Goal: Task Accomplishment & Management: Manage account settings

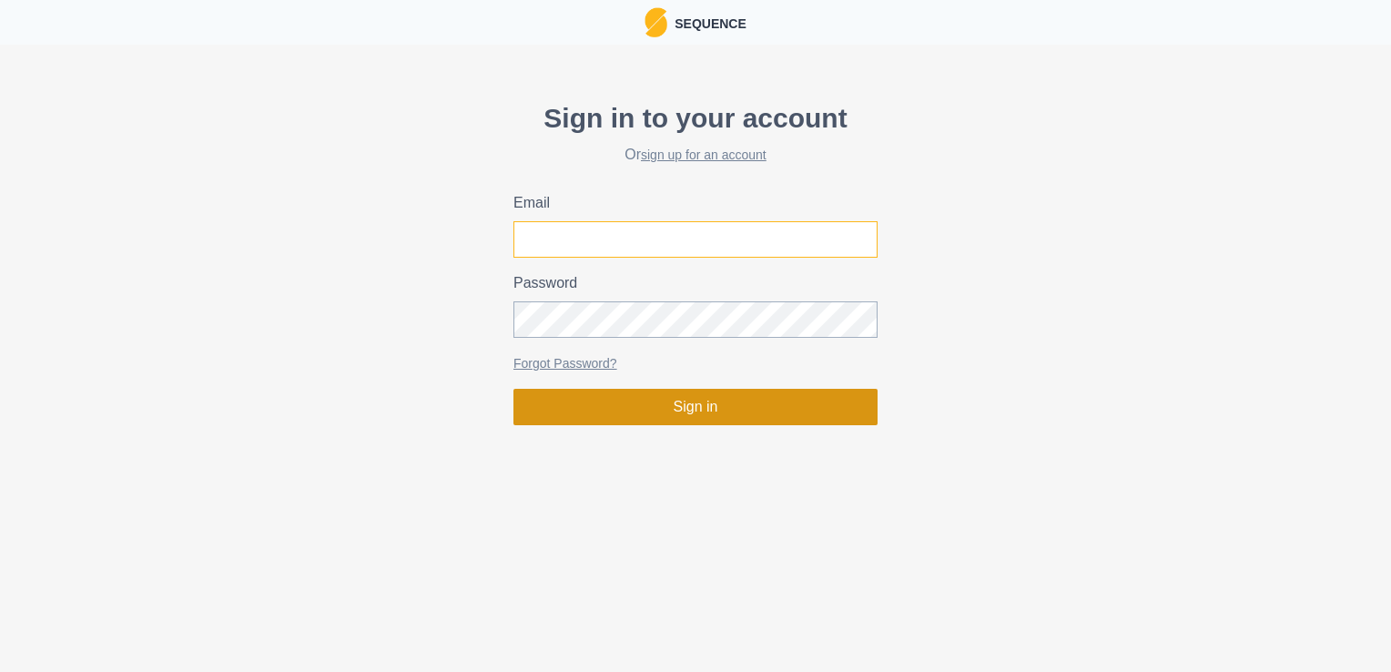
type input "[EMAIL_ADDRESS][DOMAIN_NAME]"
click at [629, 415] on button "Sign in" at bounding box center [696, 407] width 364 height 36
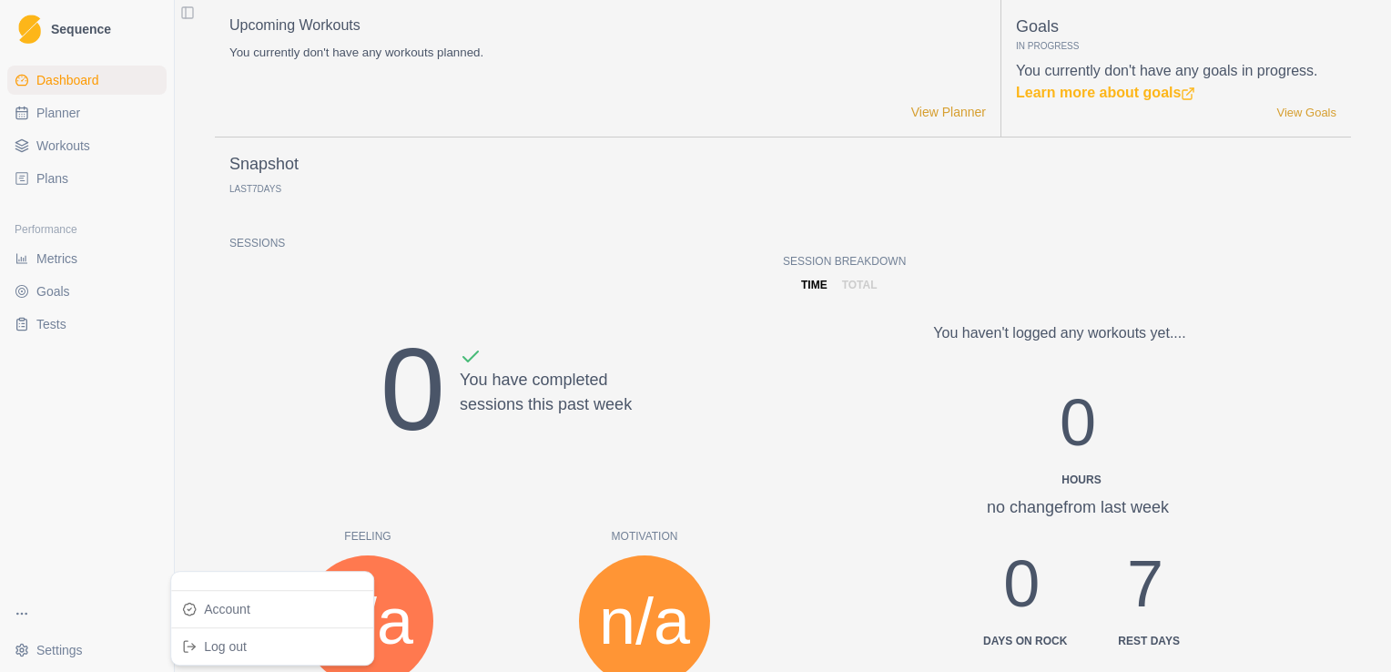
click at [49, 655] on html "Sequence Dashboard Planner Workouts Plans Performance Metrics Goals Tests Setti…" at bounding box center [695, 336] width 1391 height 672
click at [248, 607] on link "Account" at bounding box center [272, 609] width 195 height 29
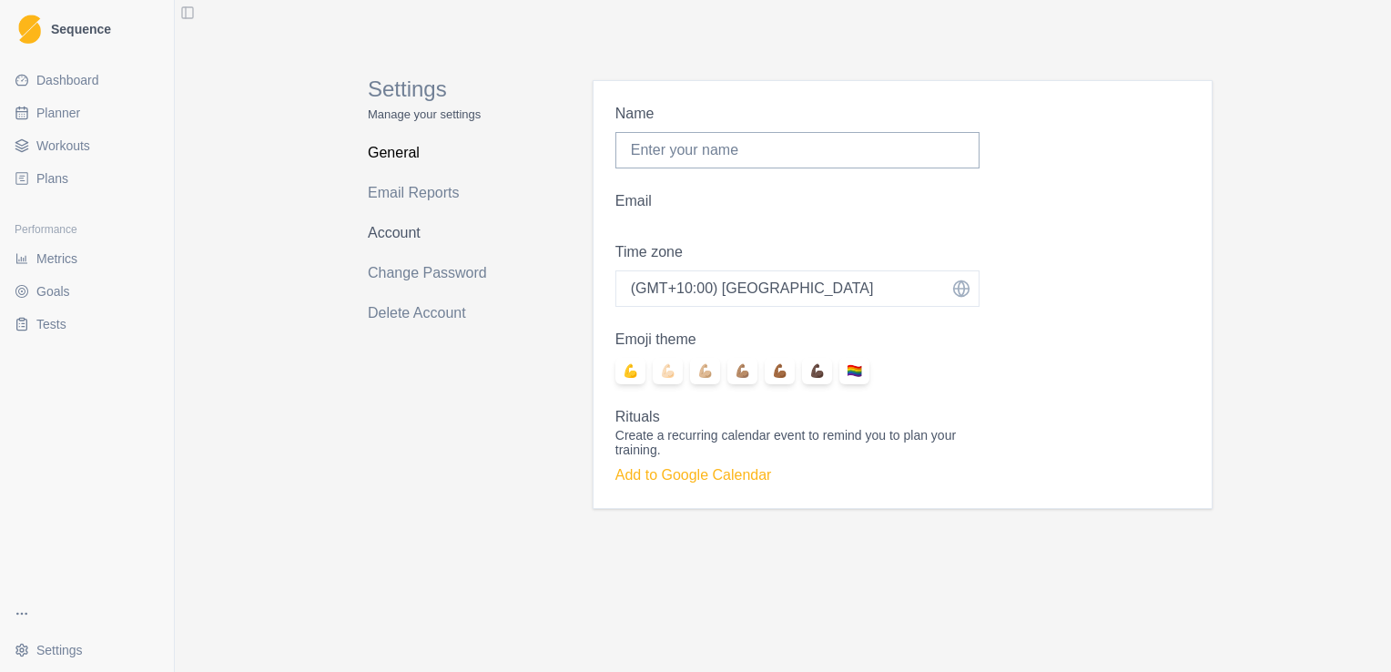
click at [405, 228] on link "Account" at bounding box center [440, 233] width 145 height 29
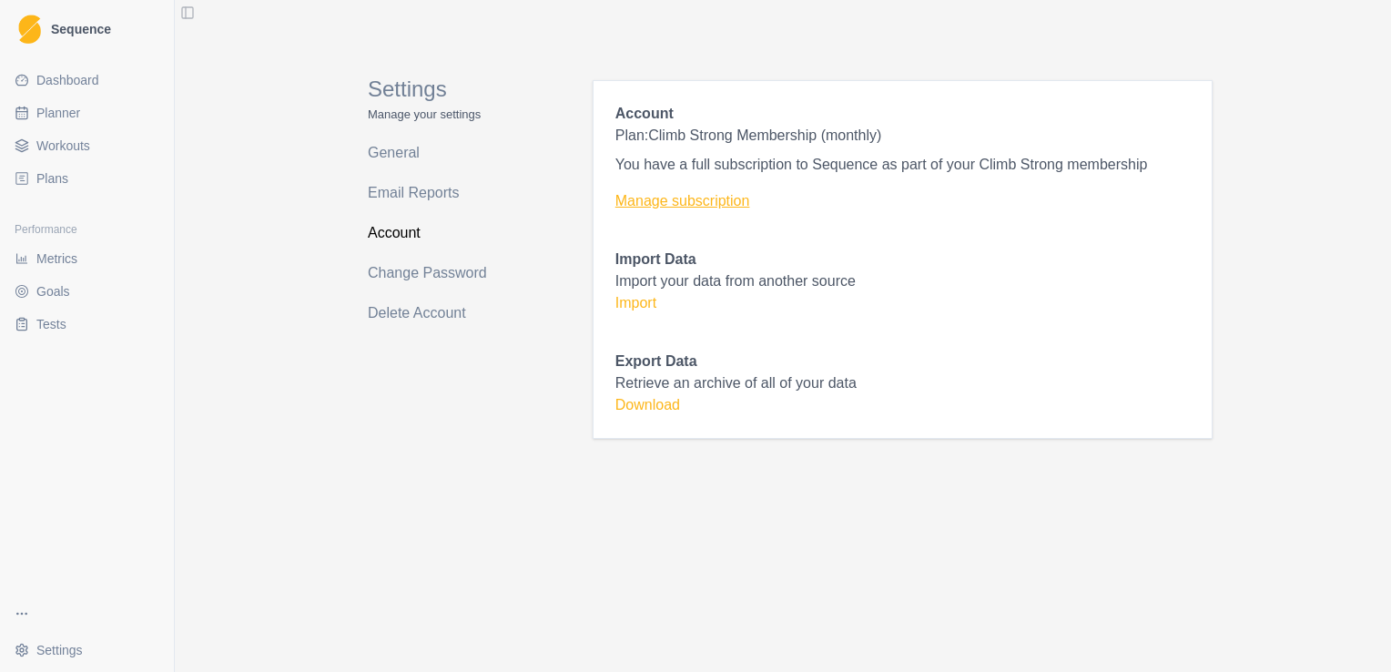
click at [697, 206] on link "Manage subscription" at bounding box center [903, 201] width 575 height 22
